Goal: Transaction & Acquisition: Purchase product/service

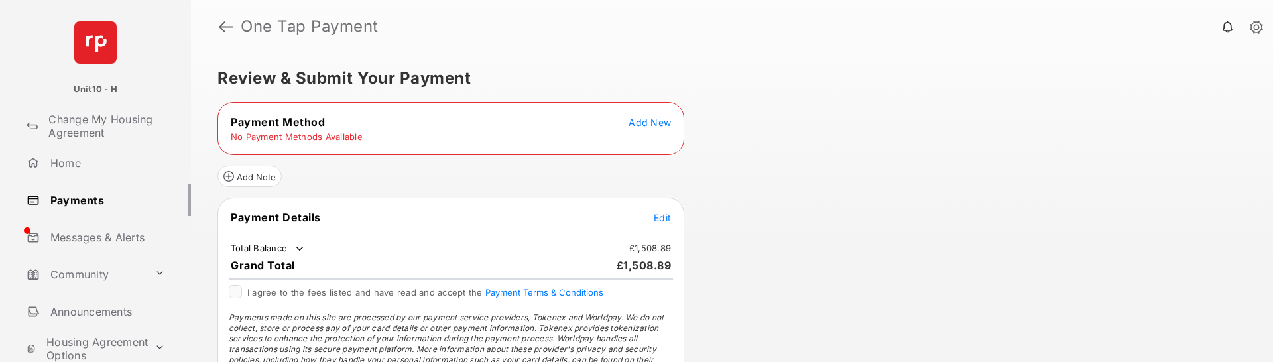
click at [662, 122] on span "Add New" at bounding box center [650, 122] width 42 height 11
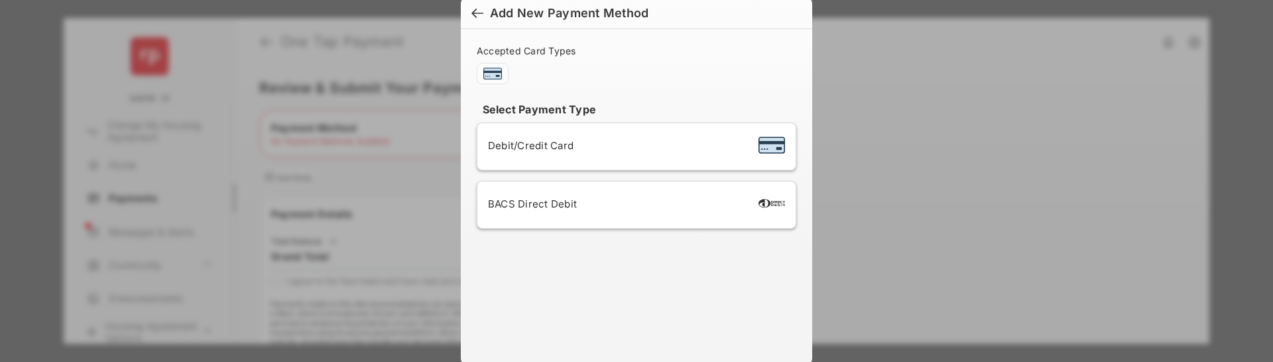
click at [596, 153] on div "Debit/Credit Card" at bounding box center [636, 146] width 297 height 25
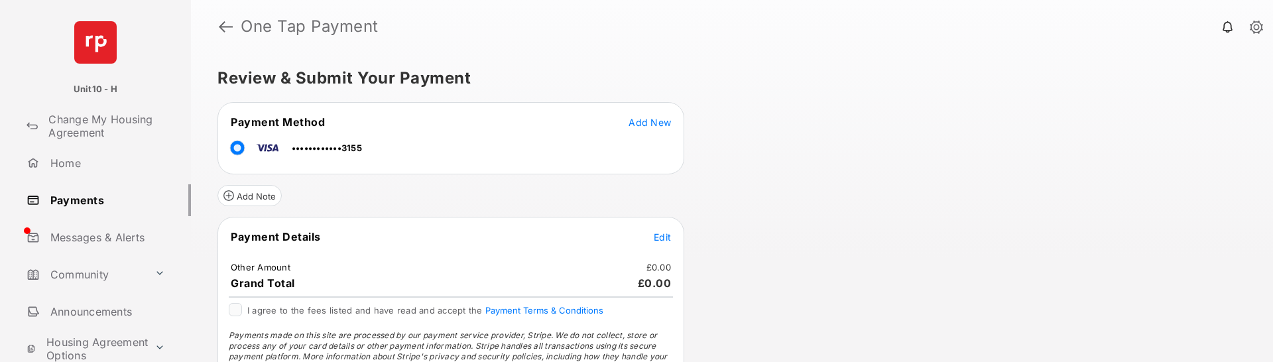
click at [666, 237] on span "Edit" at bounding box center [662, 236] width 17 height 11
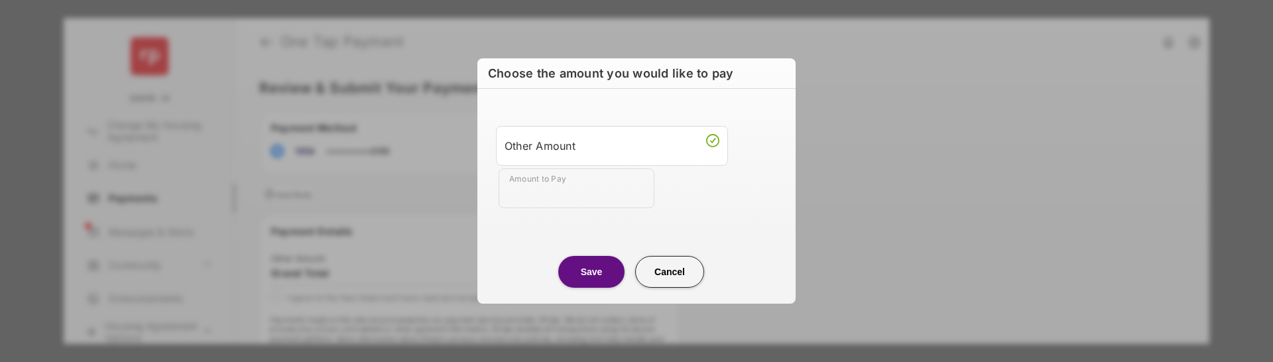
click at [594, 198] on input "Amount to Pay" at bounding box center [577, 188] width 156 height 40
type input "**"
click at [590, 279] on button "Save" at bounding box center [591, 272] width 66 height 32
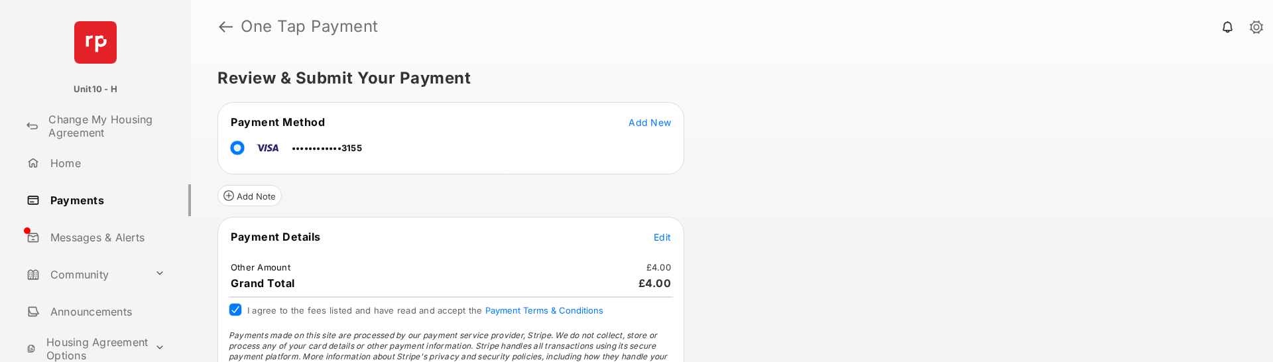
scroll to position [65, 0]
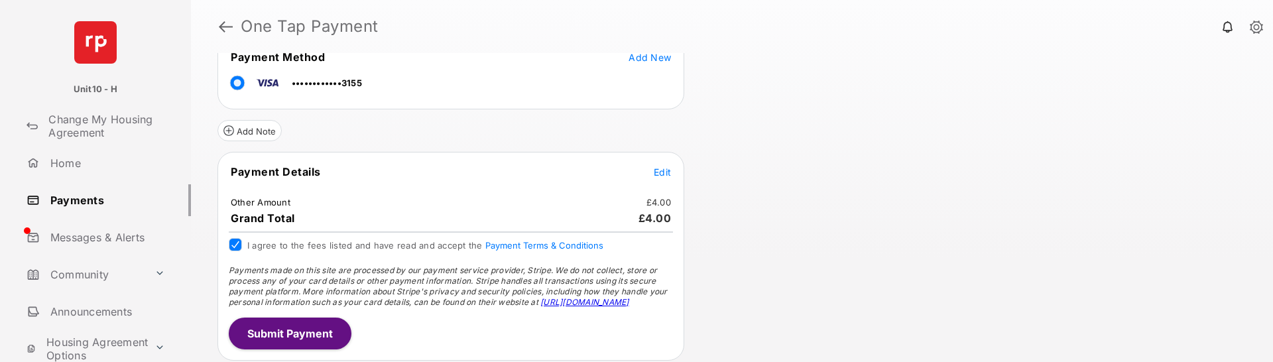
click at [324, 327] on button "Submit Payment" at bounding box center [290, 334] width 123 height 32
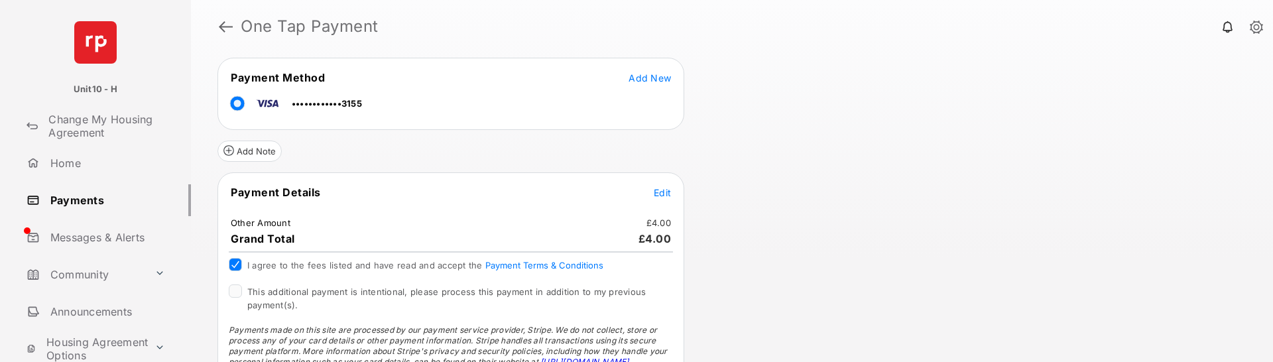
scroll to position [170, 0]
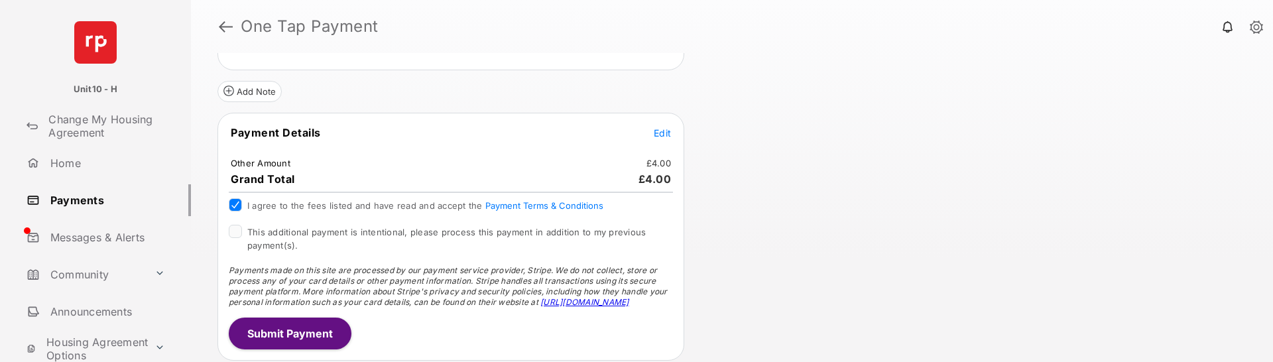
click at [237, 222] on div "I agree to the fees listed and have read and accept the Payment Terms & Conditi…" at bounding box center [451, 211] width 460 height 27
click at [263, 336] on button "Submit Payment" at bounding box center [290, 334] width 123 height 32
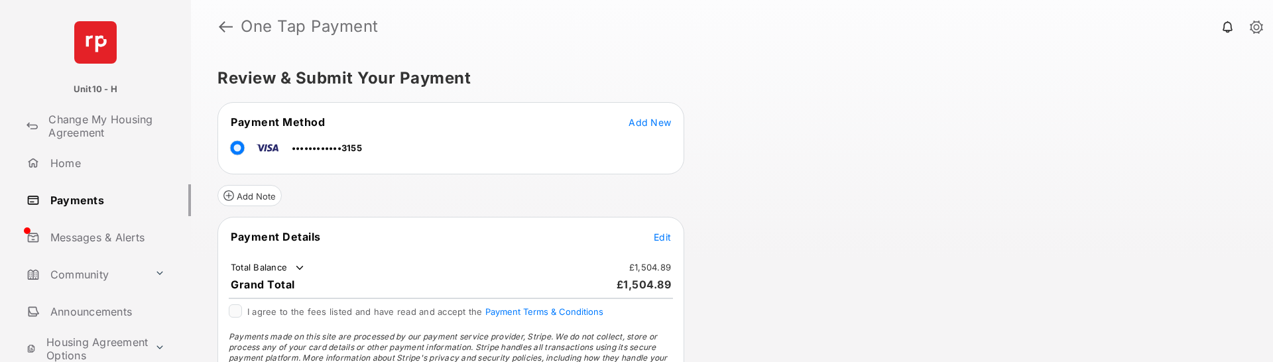
click at [651, 121] on span "Add New" at bounding box center [650, 122] width 42 height 11
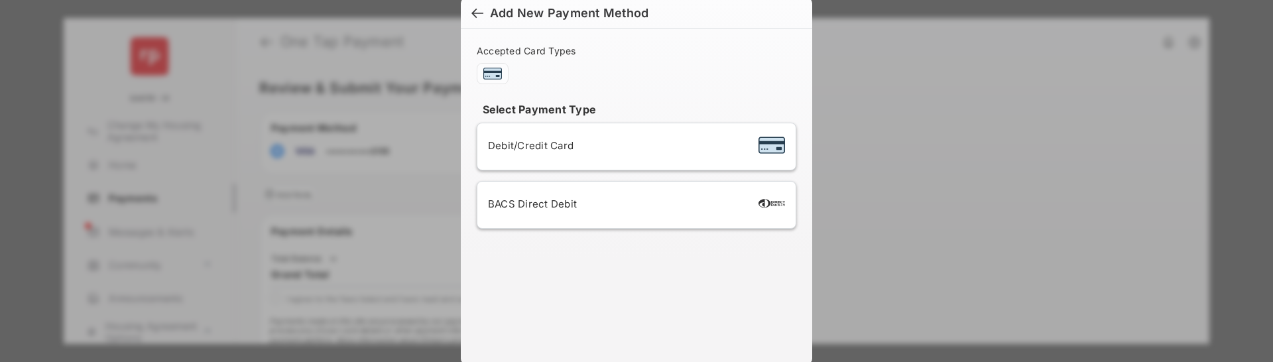
click at [582, 144] on div "Debit/Credit Card" at bounding box center [636, 146] width 297 height 25
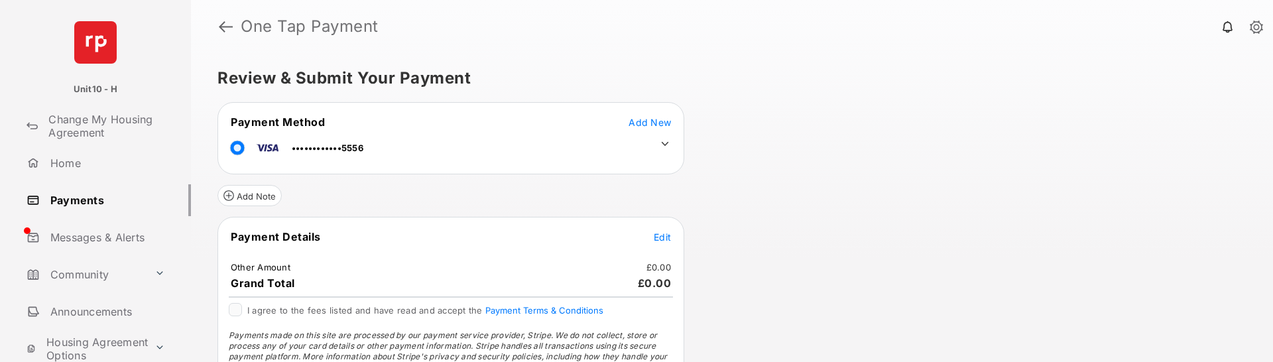
click at [663, 145] on icon at bounding box center [665, 144] width 12 height 12
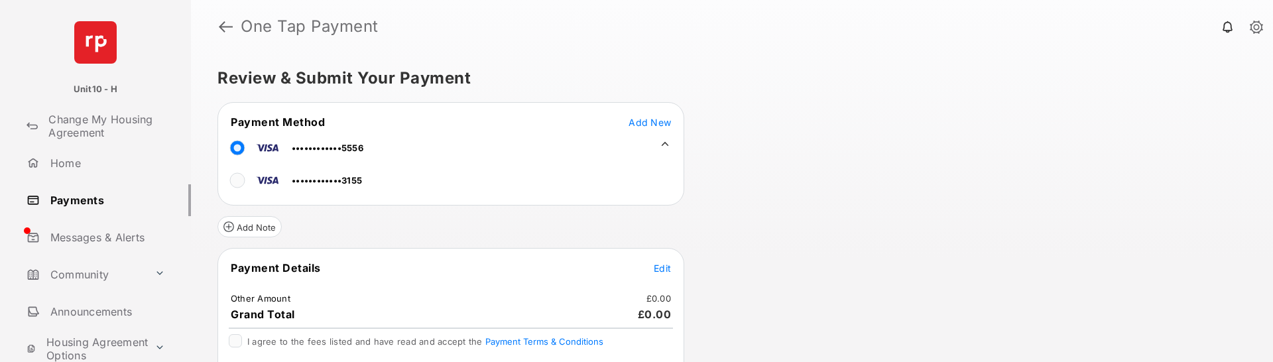
click at [663, 145] on icon at bounding box center [665, 144] width 7 height 4
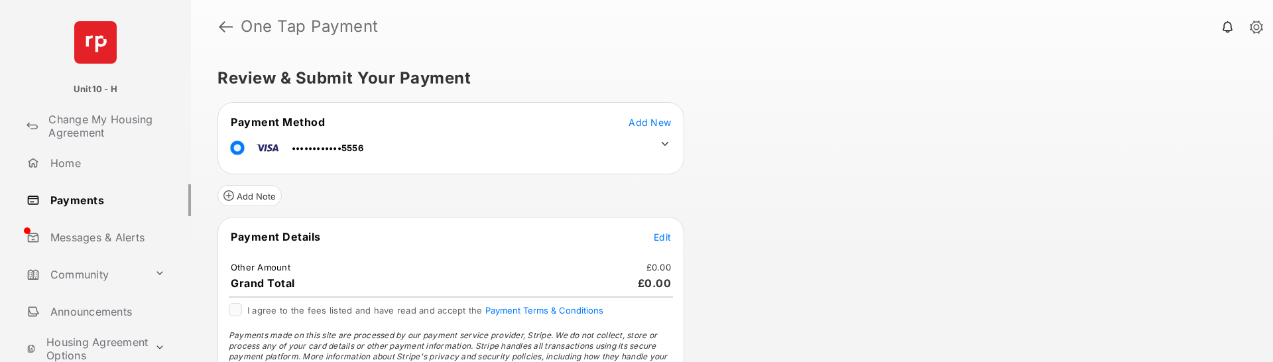
click at [660, 238] on span "Edit" at bounding box center [662, 236] width 17 height 11
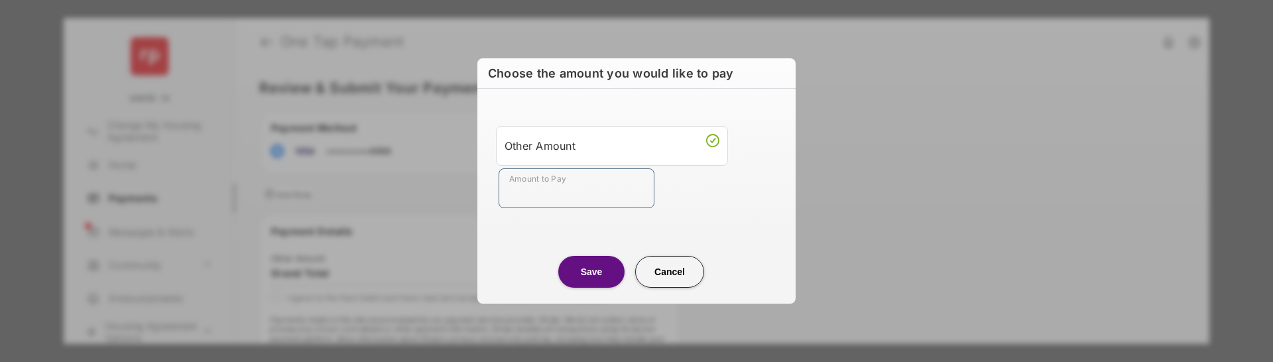
click at [561, 192] on input "Amount to Pay" at bounding box center [577, 188] width 156 height 40
type input "***"
click at [578, 271] on button "Save" at bounding box center [591, 272] width 66 height 32
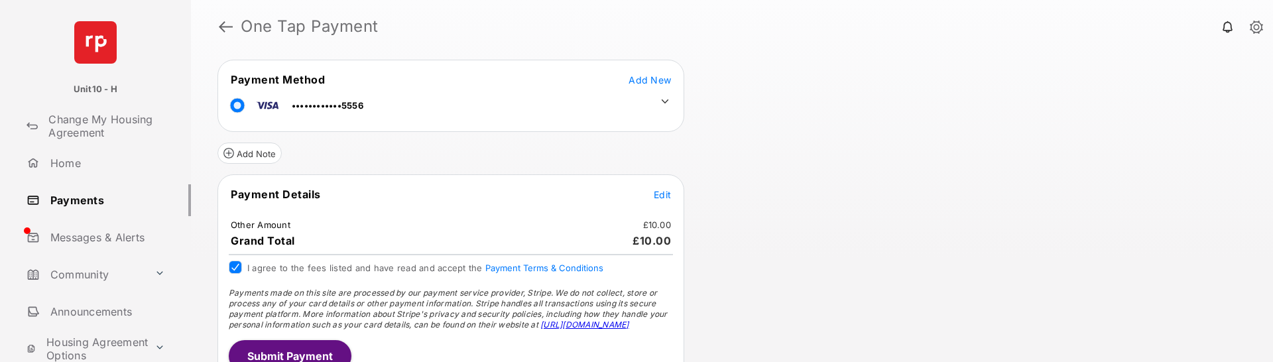
scroll to position [65, 0]
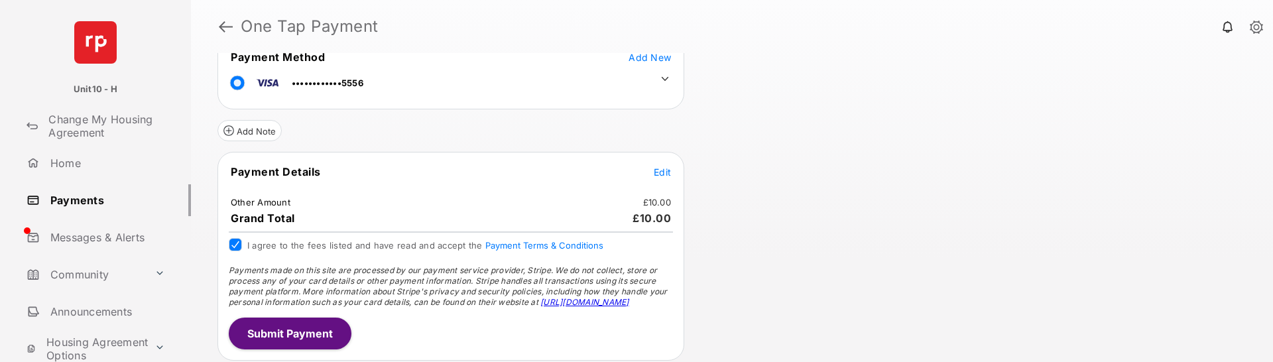
click at [305, 340] on button "Submit Payment" at bounding box center [290, 334] width 123 height 32
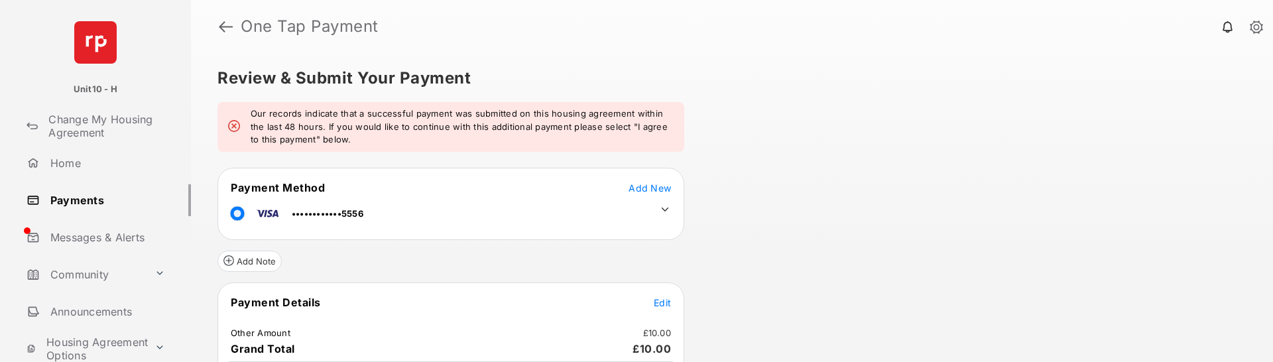
scroll to position [170, 0]
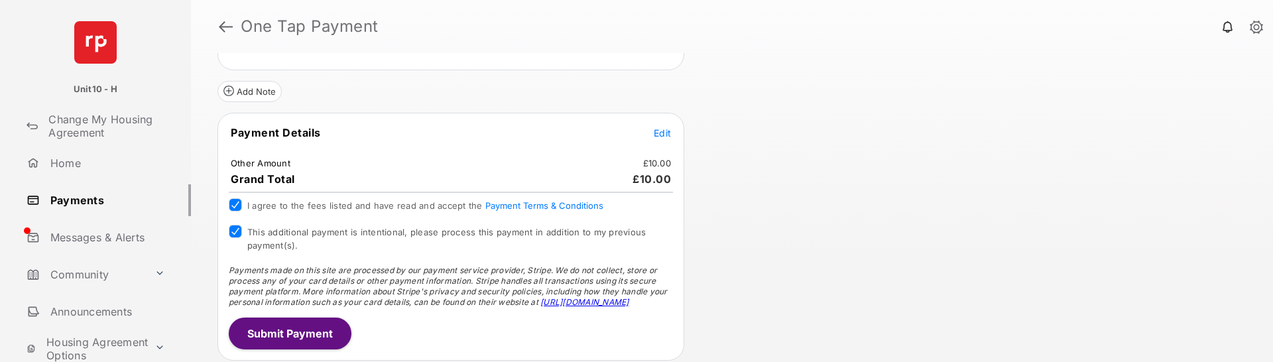
click at [259, 324] on button "Submit Payment" at bounding box center [290, 334] width 123 height 32
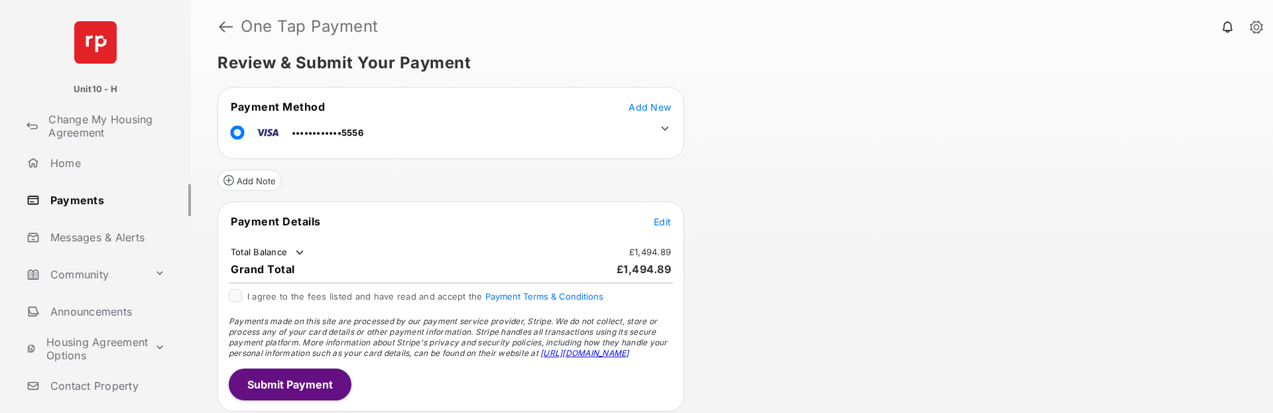
scroll to position [15, 0]
click at [658, 225] on span "Edit" at bounding box center [662, 221] width 17 height 11
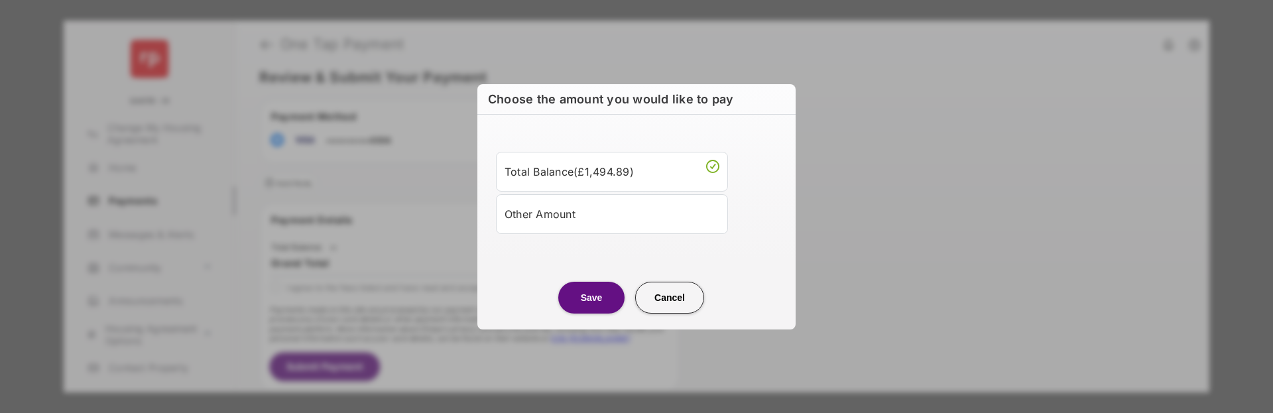
click at [633, 225] on div "Other Amount" at bounding box center [612, 214] width 215 height 23
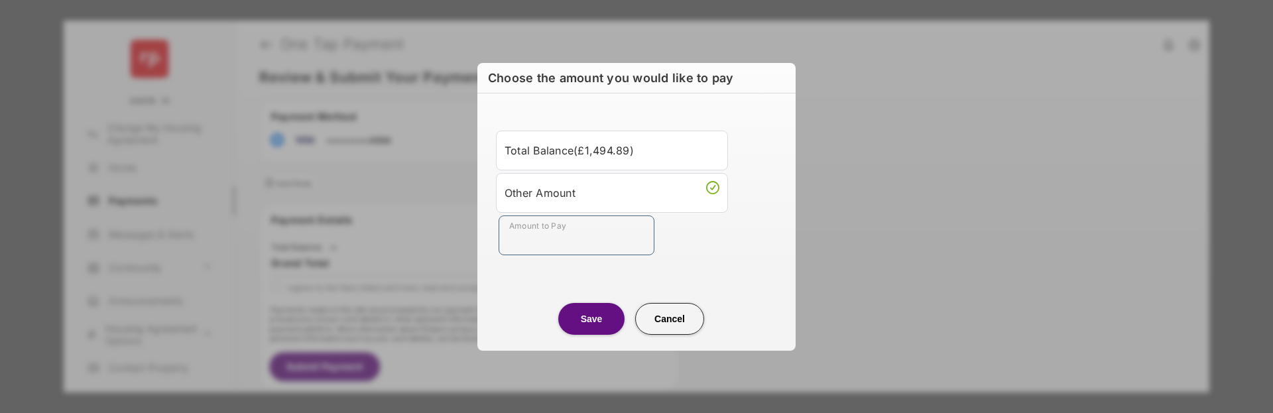
click at [605, 254] on input "Amount to Pay" at bounding box center [577, 236] width 156 height 40
type input "**"
click at [586, 272] on button "Save" at bounding box center [591, 319] width 66 height 32
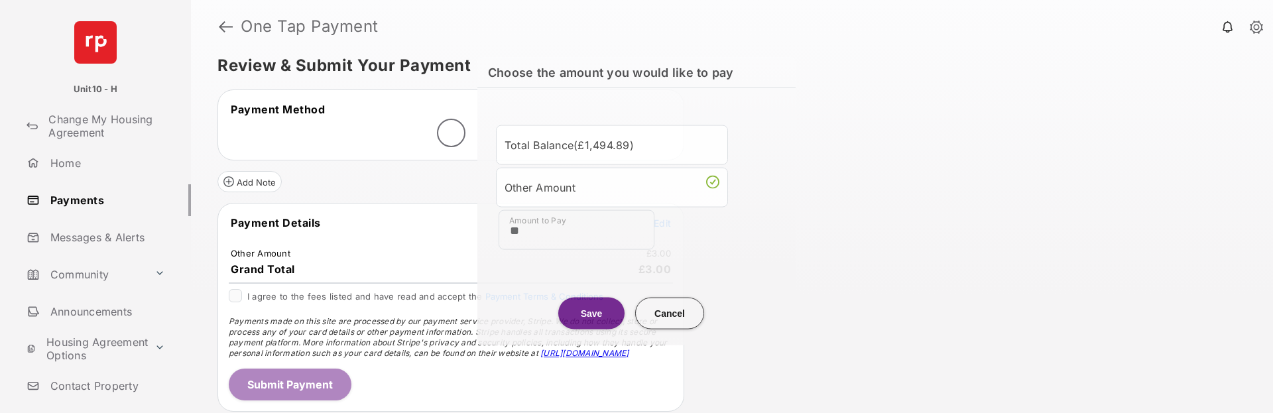
scroll to position [13, 0]
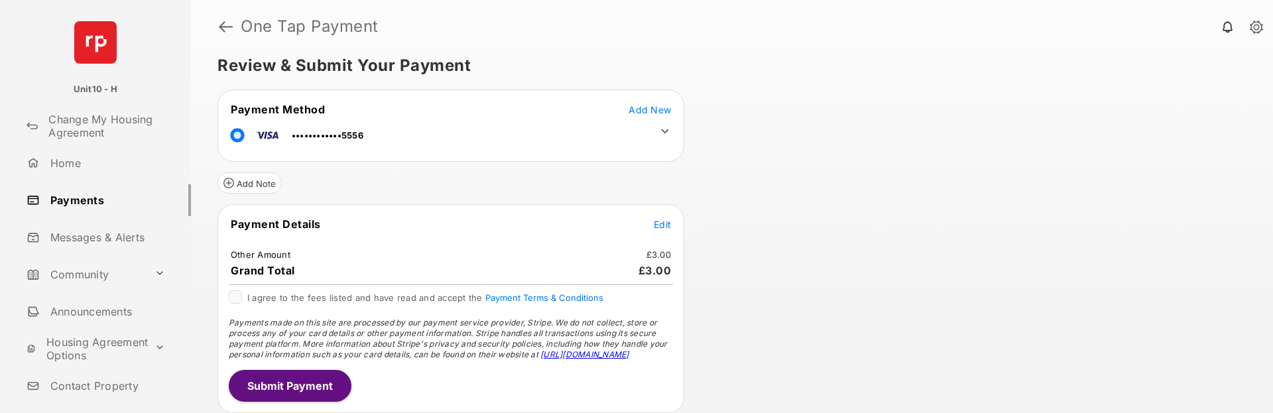
click at [656, 115] on span "Add New" at bounding box center [650, 109] width 42 height 11
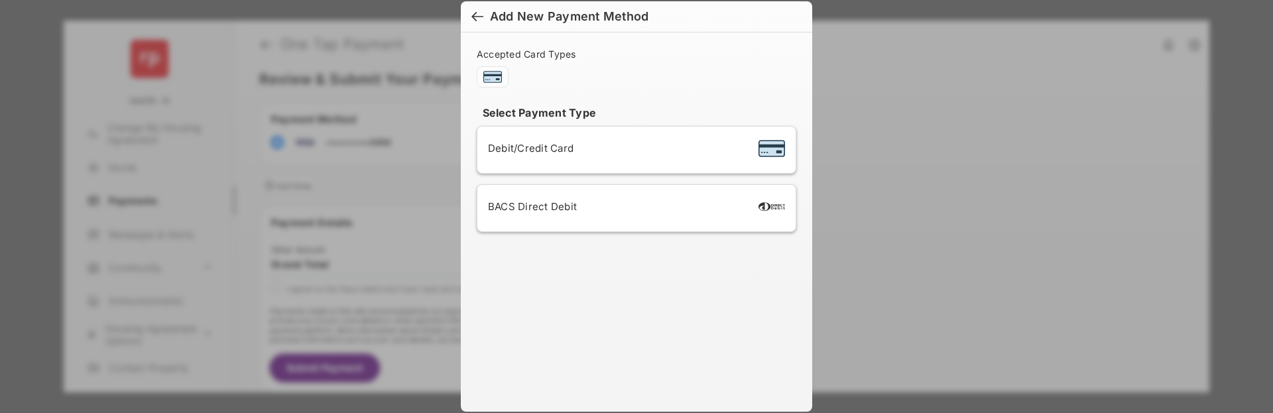
click at [554, 201] on span "BACS Direct Debit" at bounding box center [532, 206] width 89 height 13
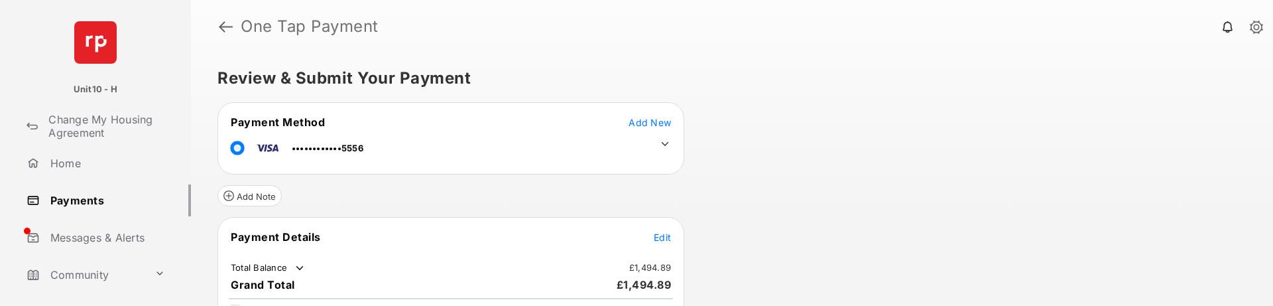
click at [666, 142] on icon at bounding box center [665, 144] width 12 height 12
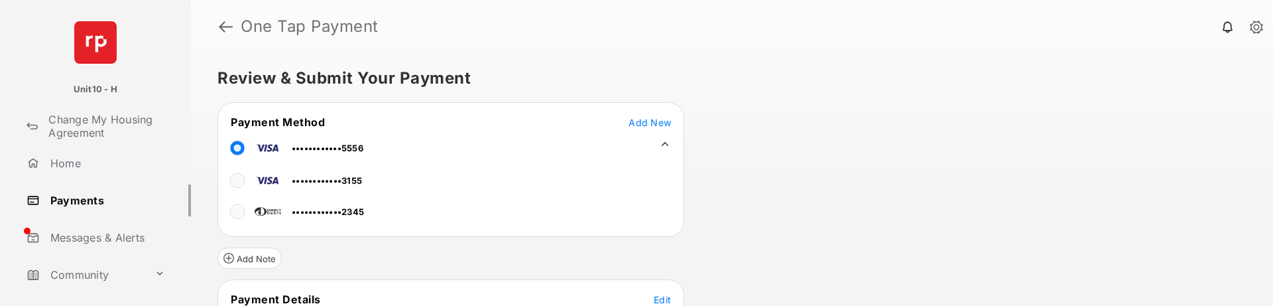
click at [245, 216] on div at bounding box center [243, 212] width 24 height 20
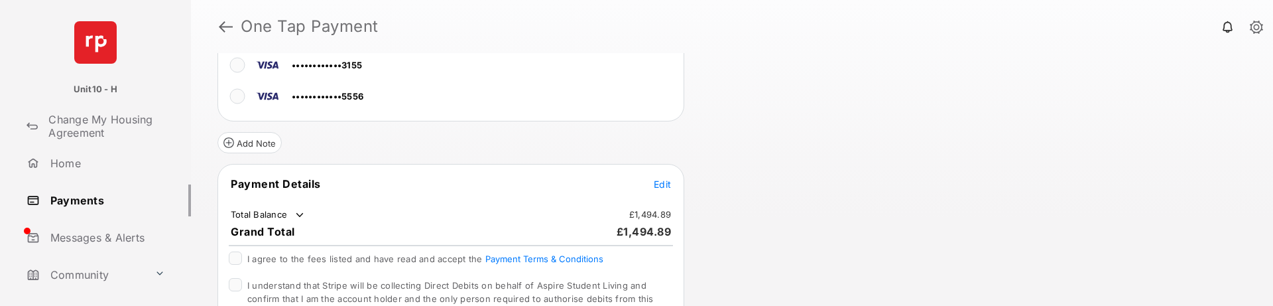
scroll to position [133, 0]
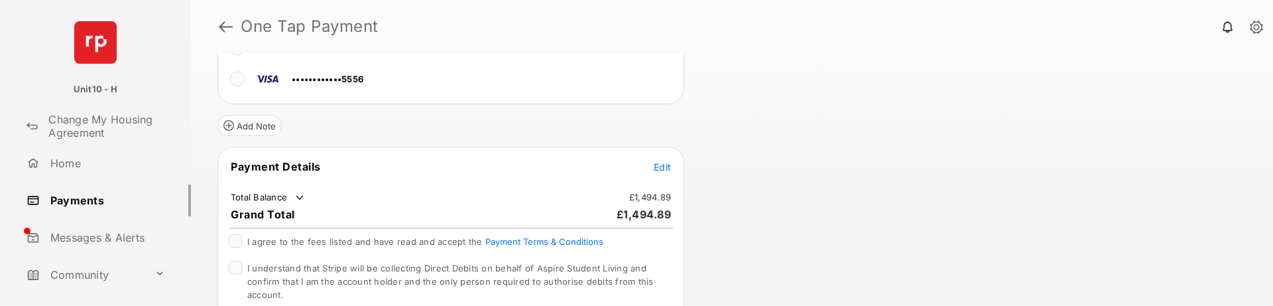
click at [663, 169] on span "Edit" at bounding box center [662, 166] width 17 height 11
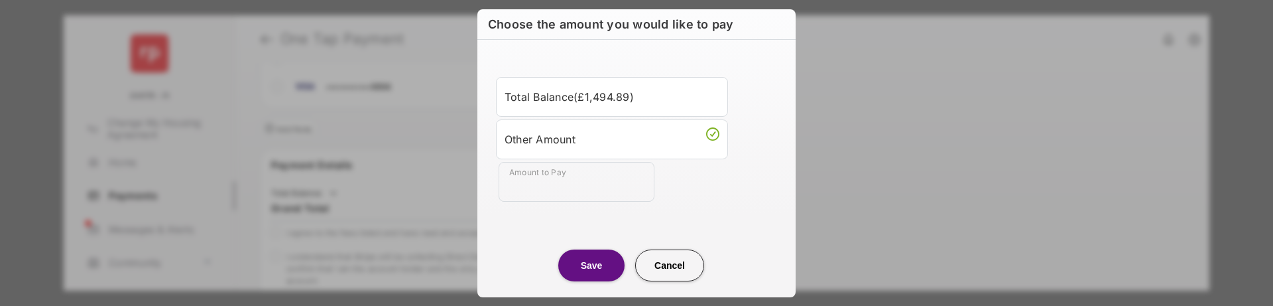
click at [539, 196] on input "Amount to Pay" at bounding box center [577, 182] width 156 height 40
type input "**"
click at [588, 248] on button "Save" at bounding box center [591, 265] width 66 height 32
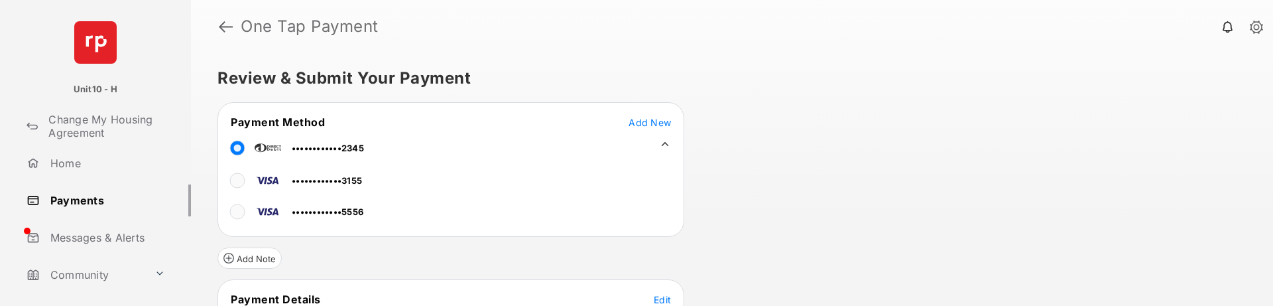
scroll to position [265, 0]
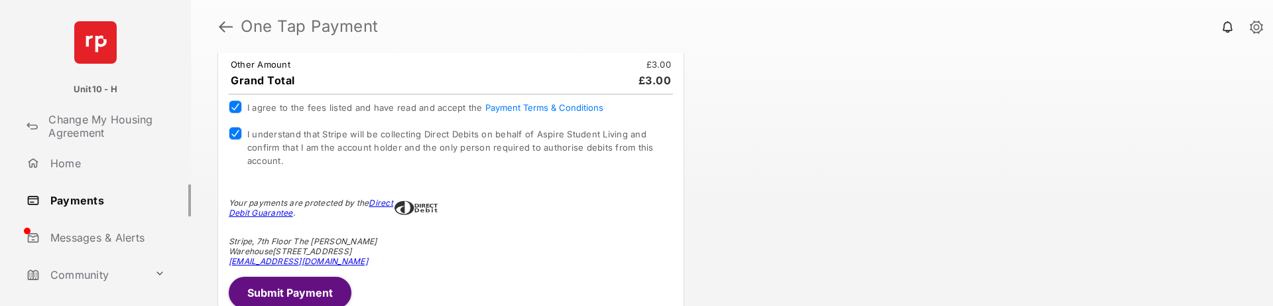
click at [301, 248] on button "Submit Payment" at bounding box center [290, 293] width 123 height 32
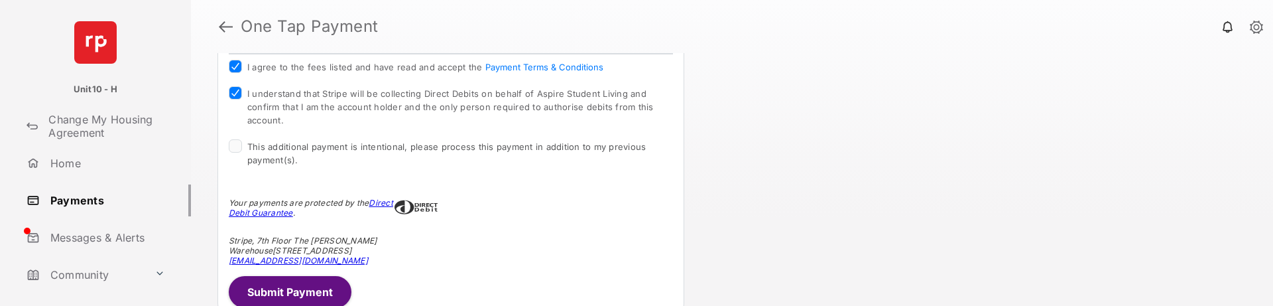
scroll to position [385, 0]
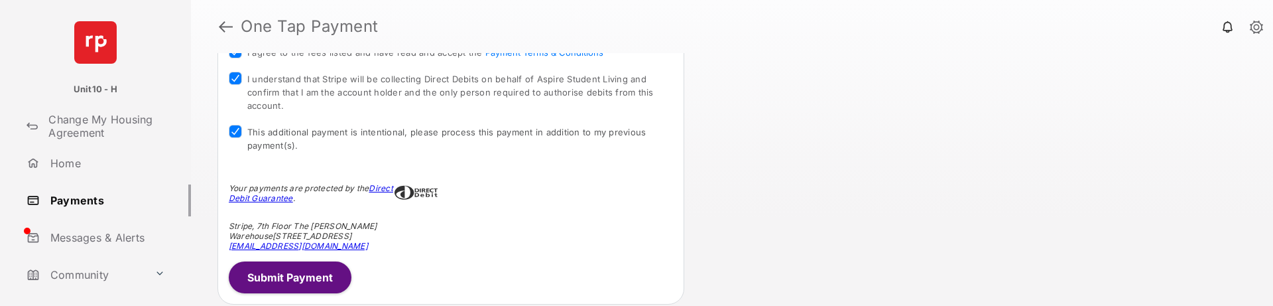
click at [277, 248] on button "Submit Payment" at bounding box center [290, 277] width 123 height 32
